Goal: Task Accomplishment & Management: Manage account settings

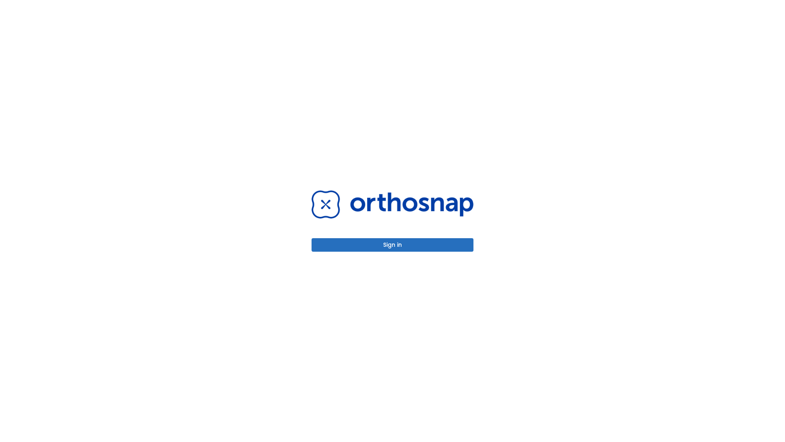
click at [393, 245] on button "Sign in" at bounding box center [393, 244] width 162 height 13
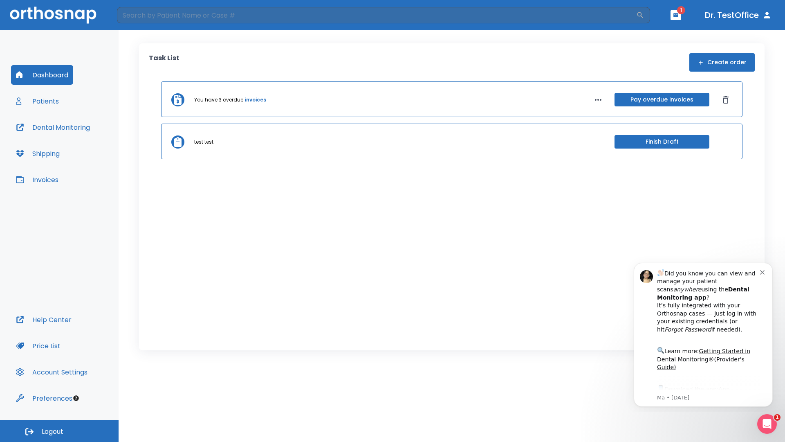
click at [59, 431] on span "Logout" at bounding box center [53, 431] width 22 height 9
